Goal: Find specific page/section: Find specific page/section

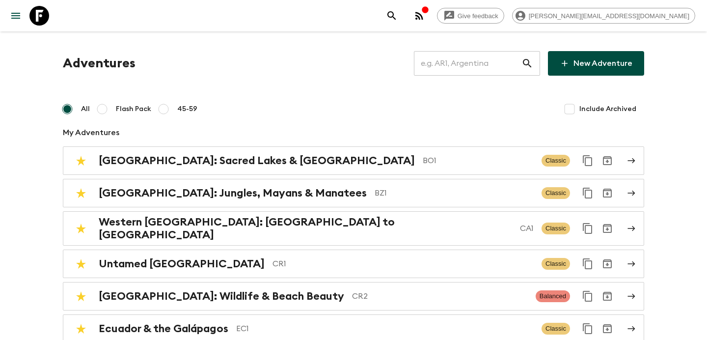
click at [429, 12] on icon "button" at bounding box center [425, 10] width 8 height 8
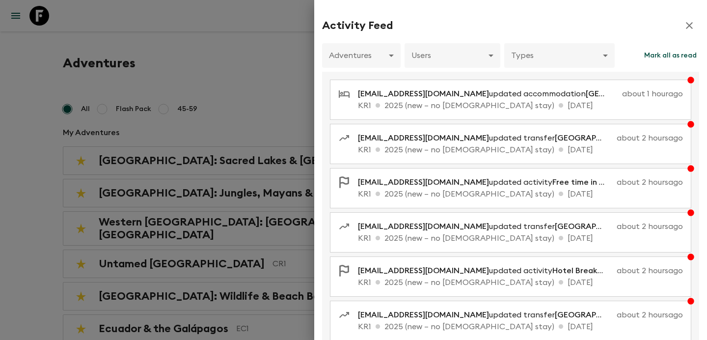
click at [316, 58] on div "Activity Feed Adventures ​ Users ​ Types ​ Mark all as read [EMAIL_ADDRESS][DOM…" at bounding box center [510, 170] width 393 height 340
click at [258, 89] on div at bounding box center [353, 170] width 707 height 340
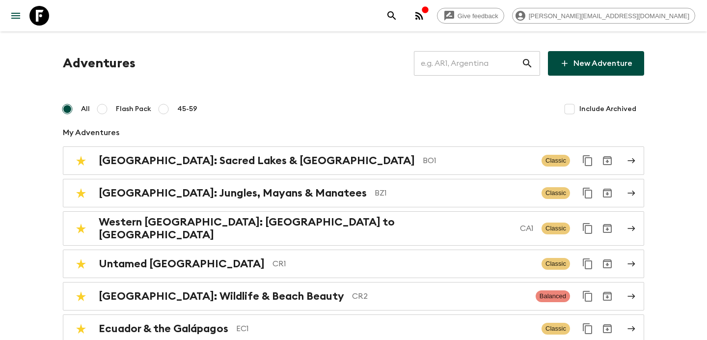
click at [465, 64] on input "text" at bounding box center [467, 63] width 107 height 27
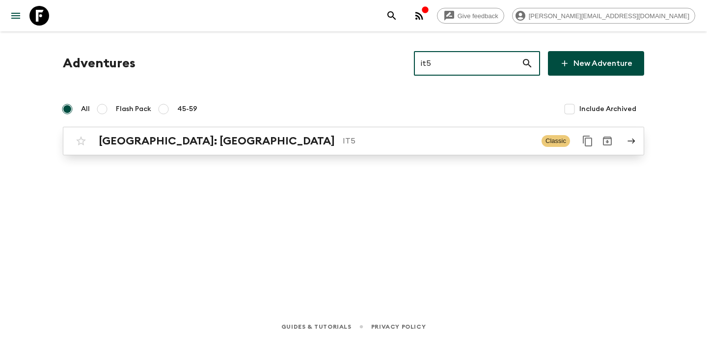
type input "it5"
click at [343, 137] on p "IT5" at bounding box center [438, 141] width 191 height 12
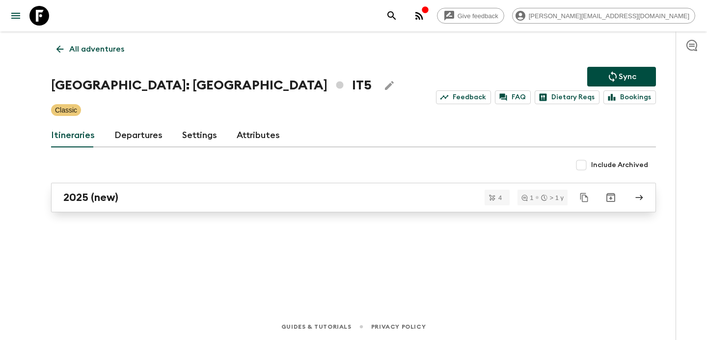
click at [227, 193] on div "2025 (new)" at bounding box center [344, 197] width 562 height 13
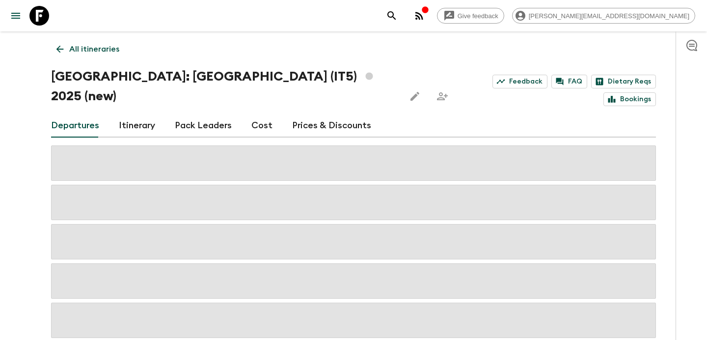
click at [141, 114] on link "Itinerary" at bounding box center [137, 126] width 36 height 24
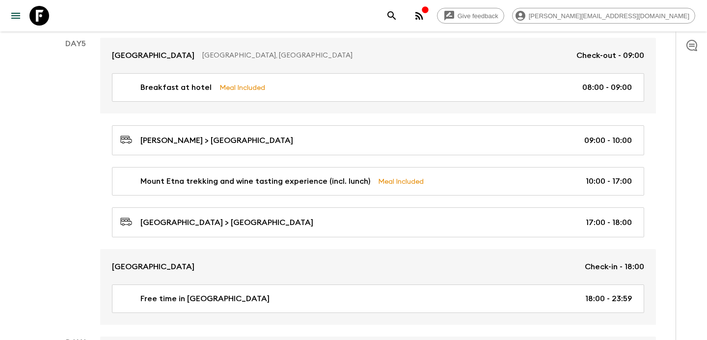
scroll to position [1064, 0]
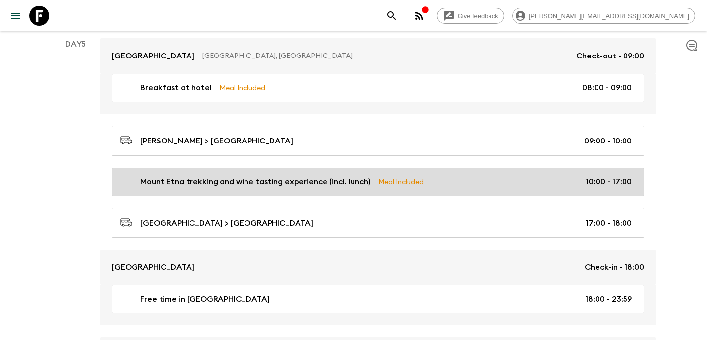
click at [317, 176] on p "Mount Etna trekking and wine tasting experience (incl. lunch)" at bounding box center [255, 182] width 230 height 12
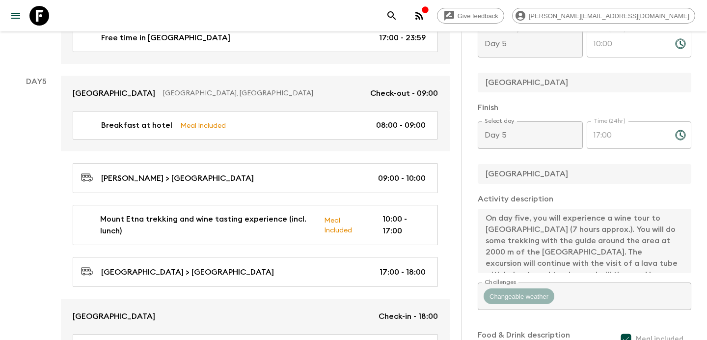
click at [423, 16] on icon "button" at bounding box center [419, 16] width 8 height 8
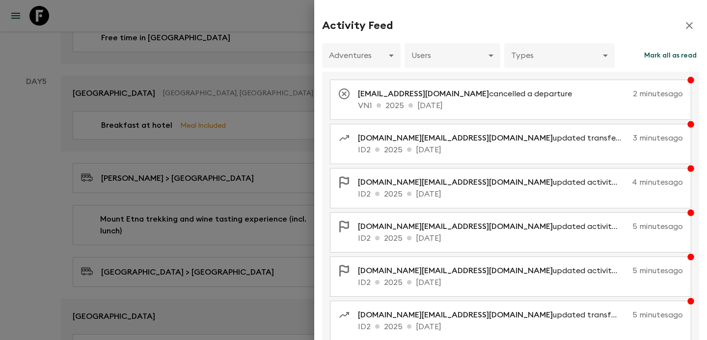
click at [281, 56] on div at bounding box center [353, 170] width 707 height 340
